Goal: Navigation & Orientation: Find specific page/section

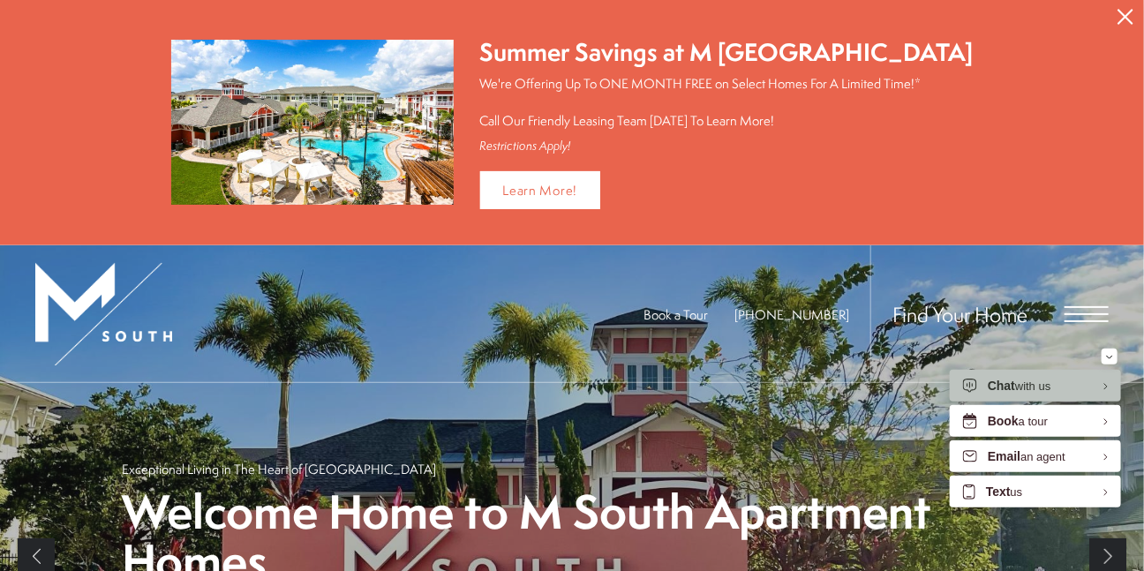
click at [1088, 306] on span "Open Menu" at bounding box center [1087, 314] width 44 height 16
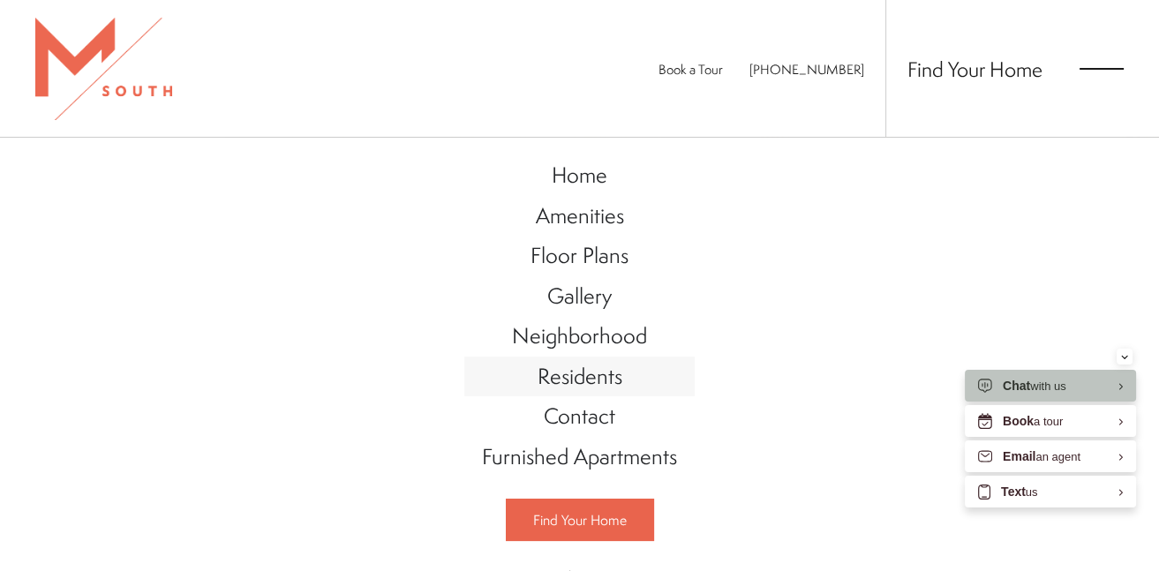
click at [555, 376] on span "Residents" at bounding box center [580, 376] width 85 height 30
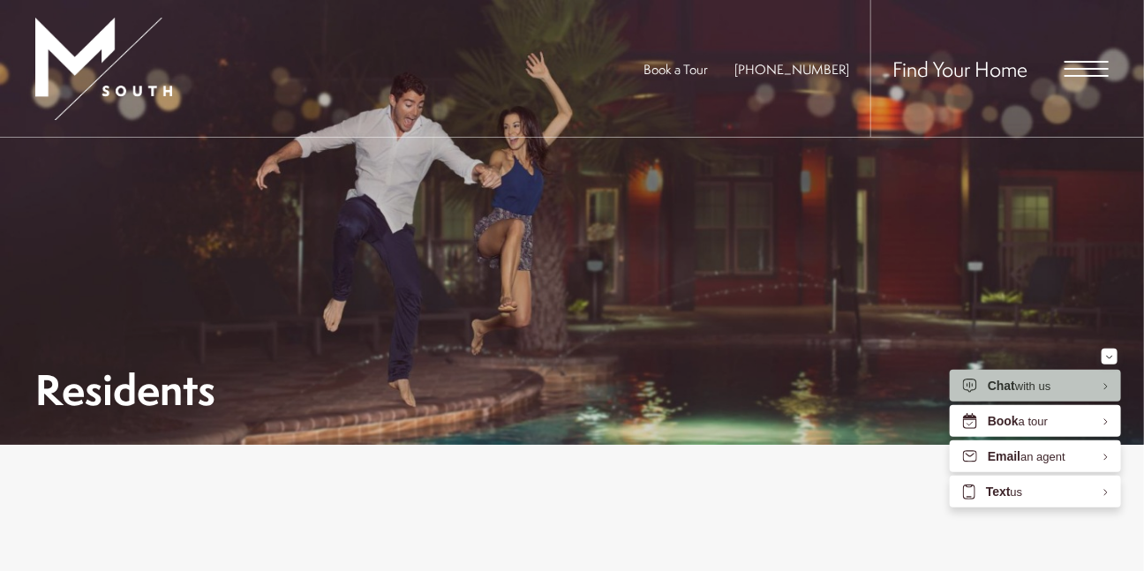
click at [1087, 64] on span "Open Menu" at bounding box center [1087, 69] width 44 height 16
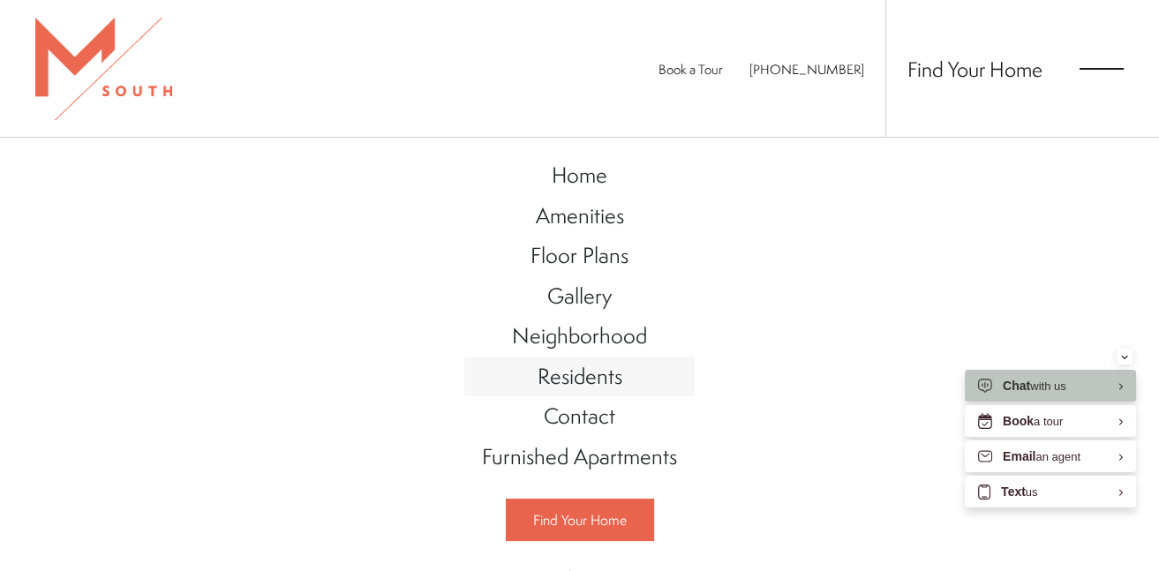
click at [578, 373] on span "Residents" at bounding box center [580, 376] width 85 height 30
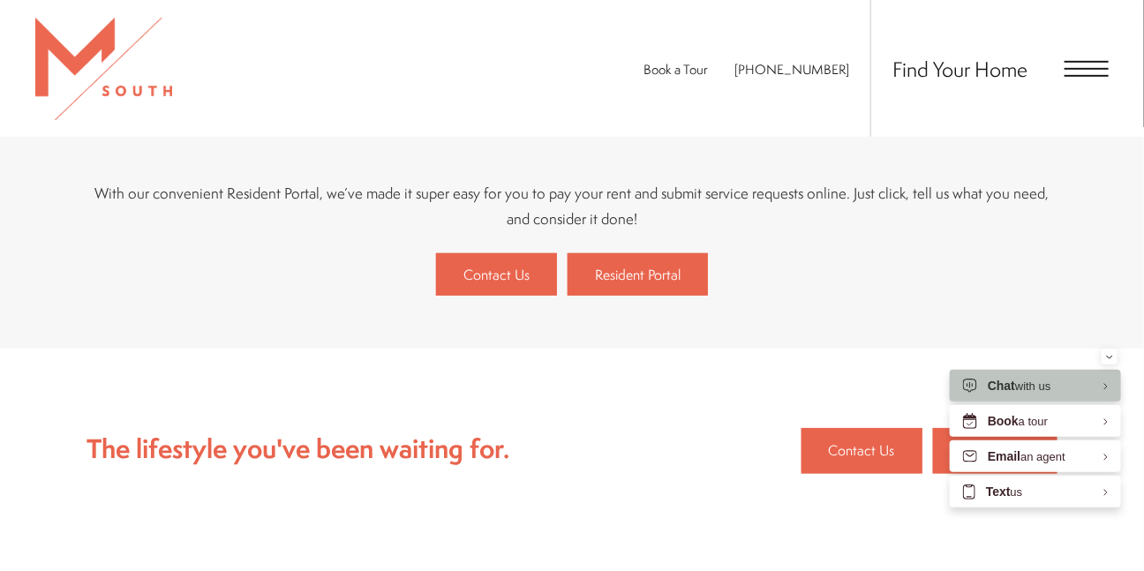
scroll to position [324, 0]
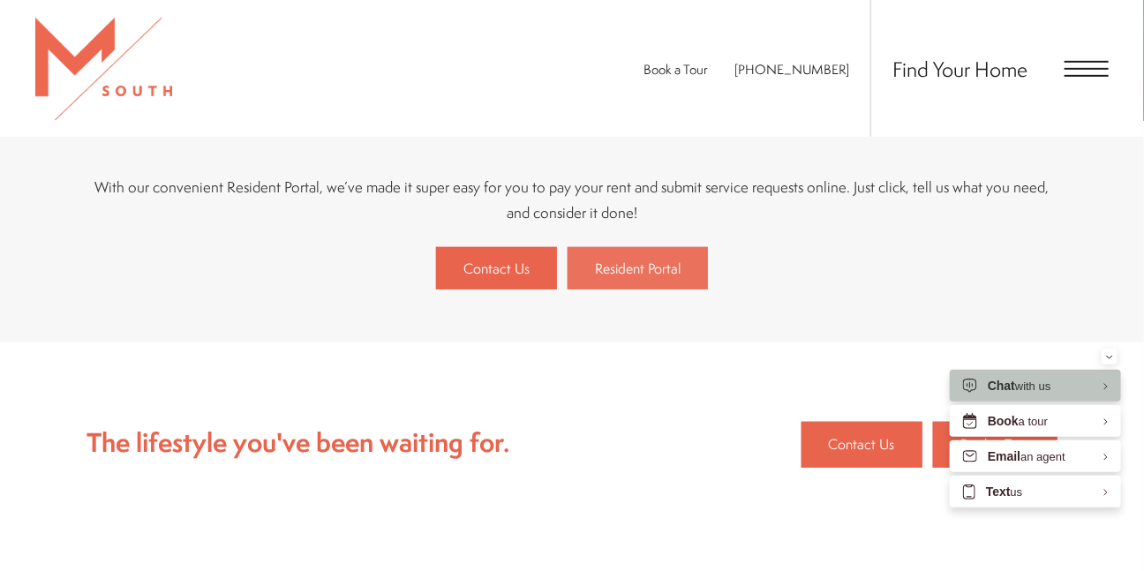
click at [630, 274] on span "Resident Portal" at bounding box center [638, 268] width 86 height 19
